Goal: Task Accomplishment & Management: Manage account settings

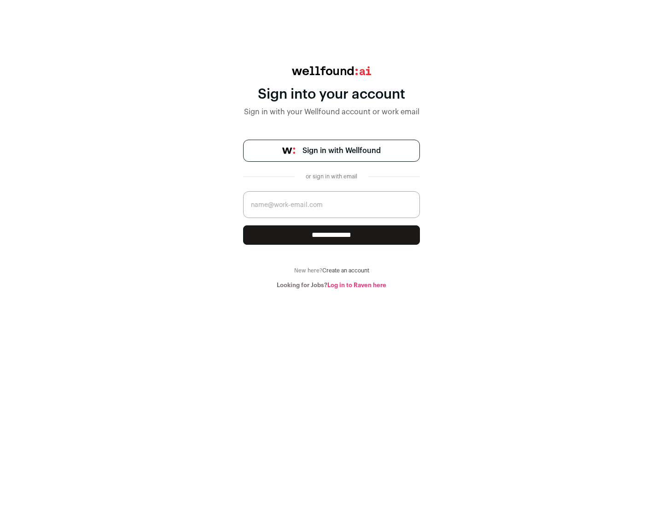
click at [341, 151] on span "Sign in with Wellfound" at bounding box center [342, 150] width 78 height 11
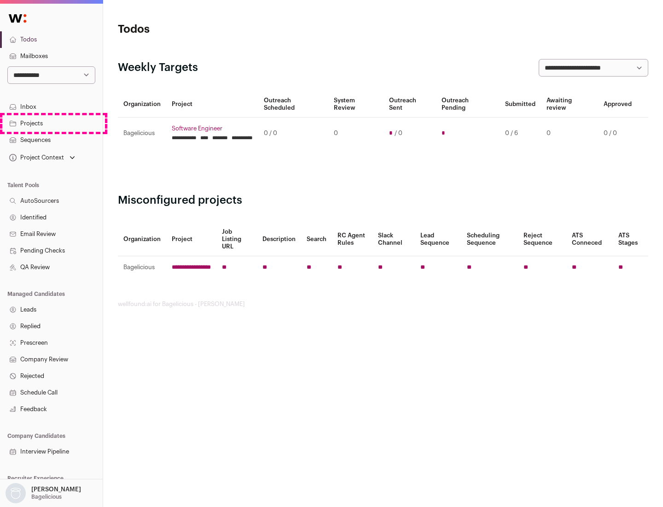
click at [51, 123] on link "Projects" at bounding box center [51, 123] width 103 height 17
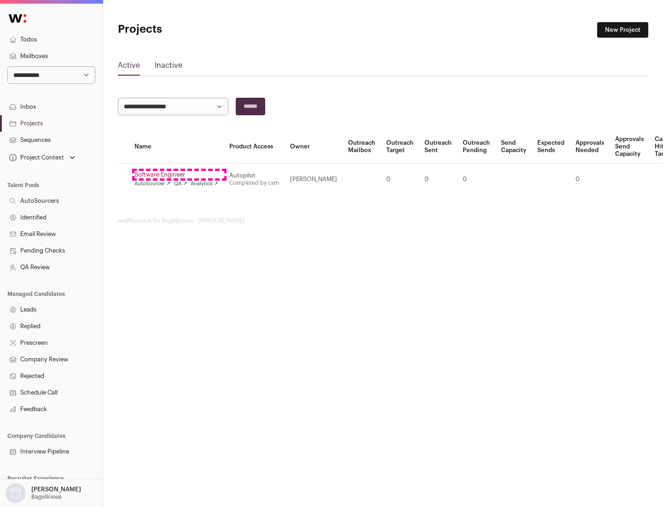
click at [179, 175] on link "Software Engineer" at bounding box center [177, 174] width 84 height 7
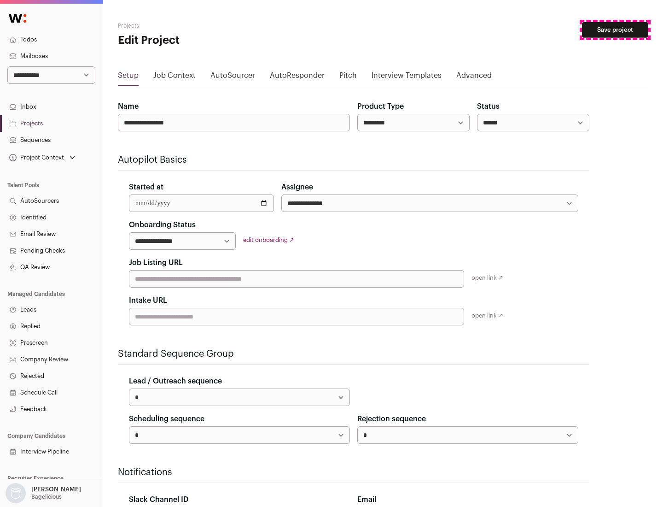
click at [615, 30] on button "Save project" at bounding box center [615, 30] width 66 height 16
